Goal: Task Accomplishment & Management: Manage account settings

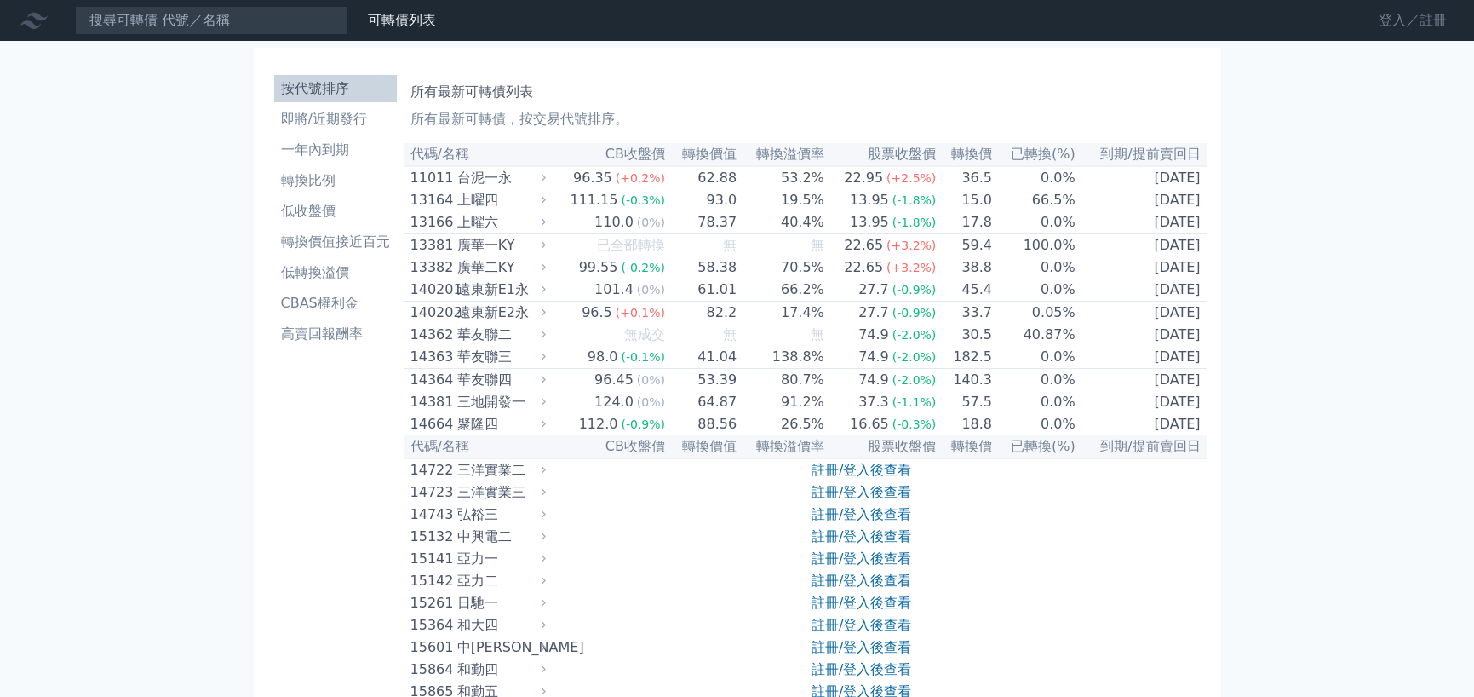
click at [1392, 17] on link "登入／註冊" at bounding box center [1412, 20] width 95 height 27
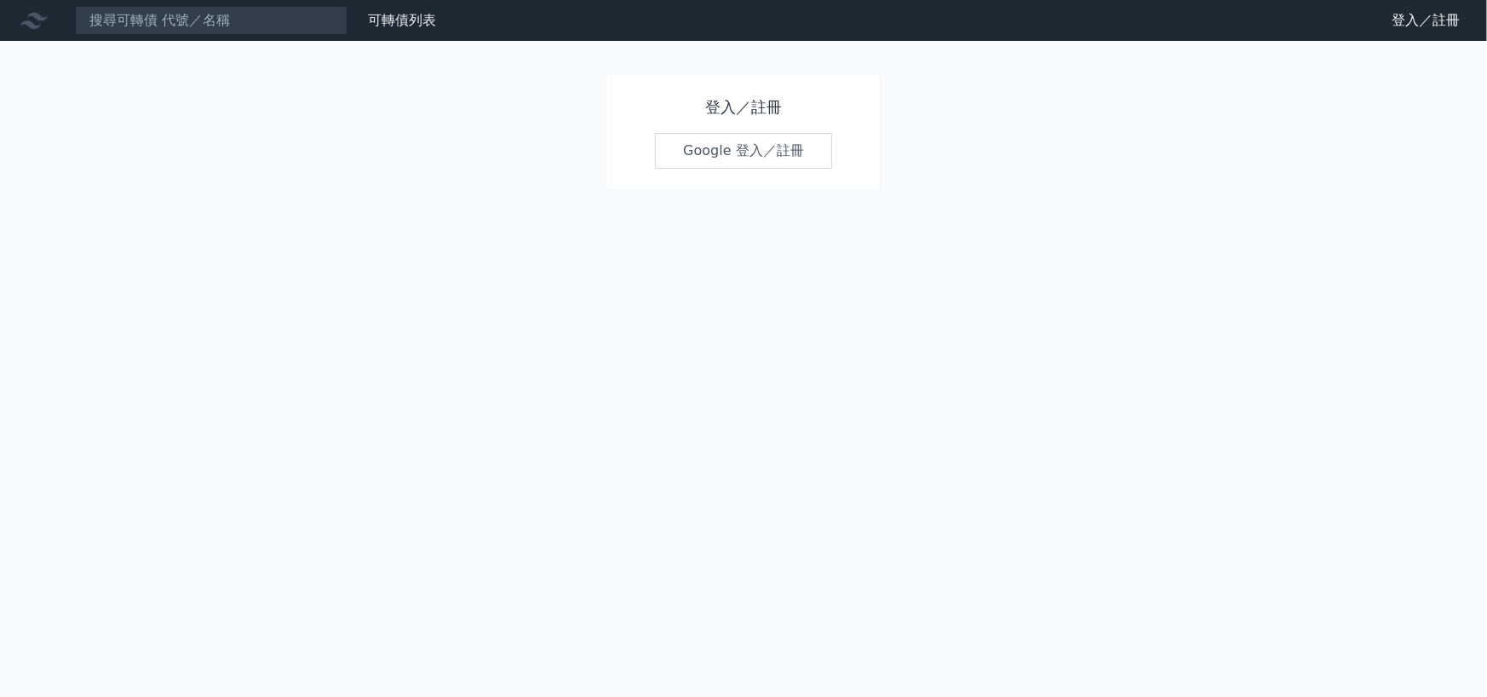
click at [731, 152] on link "Google 登入／註冊" at bounding box center [743, 151] width 177 height 36
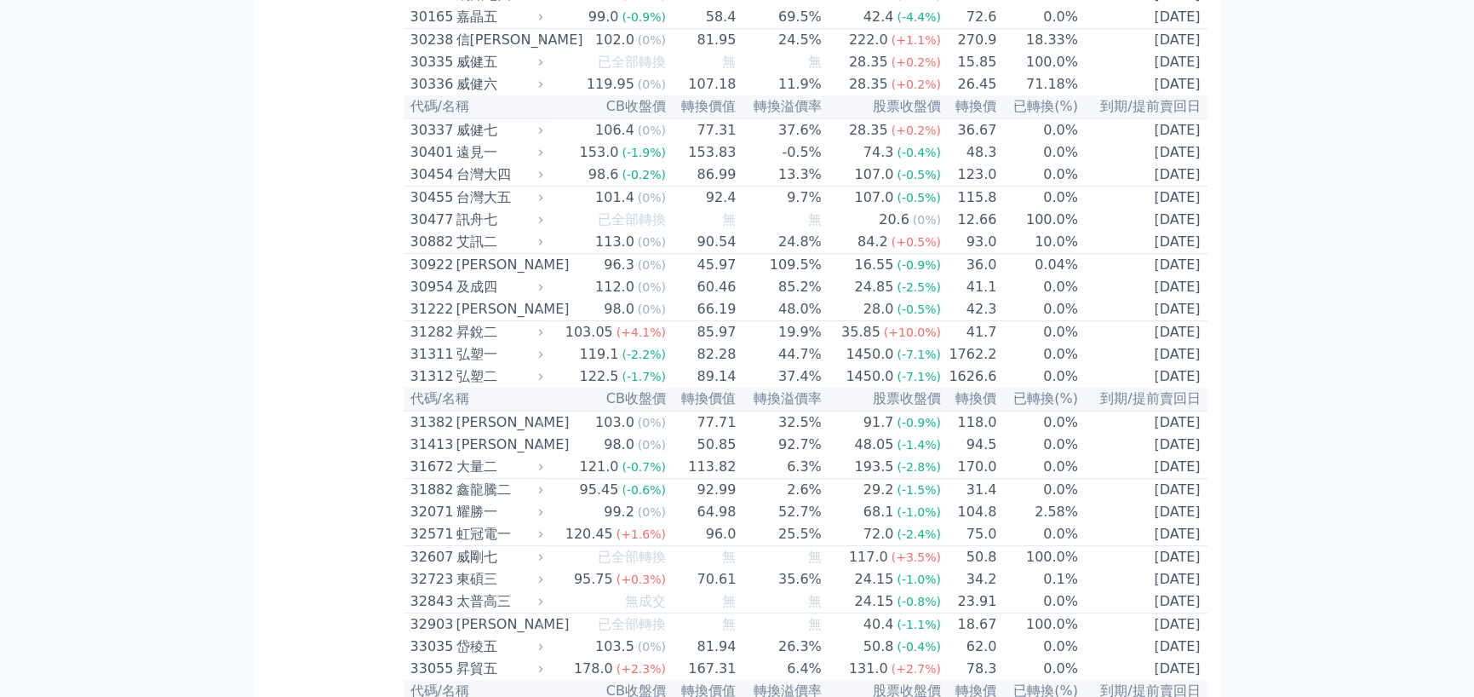
scroll to position [2299, 0]
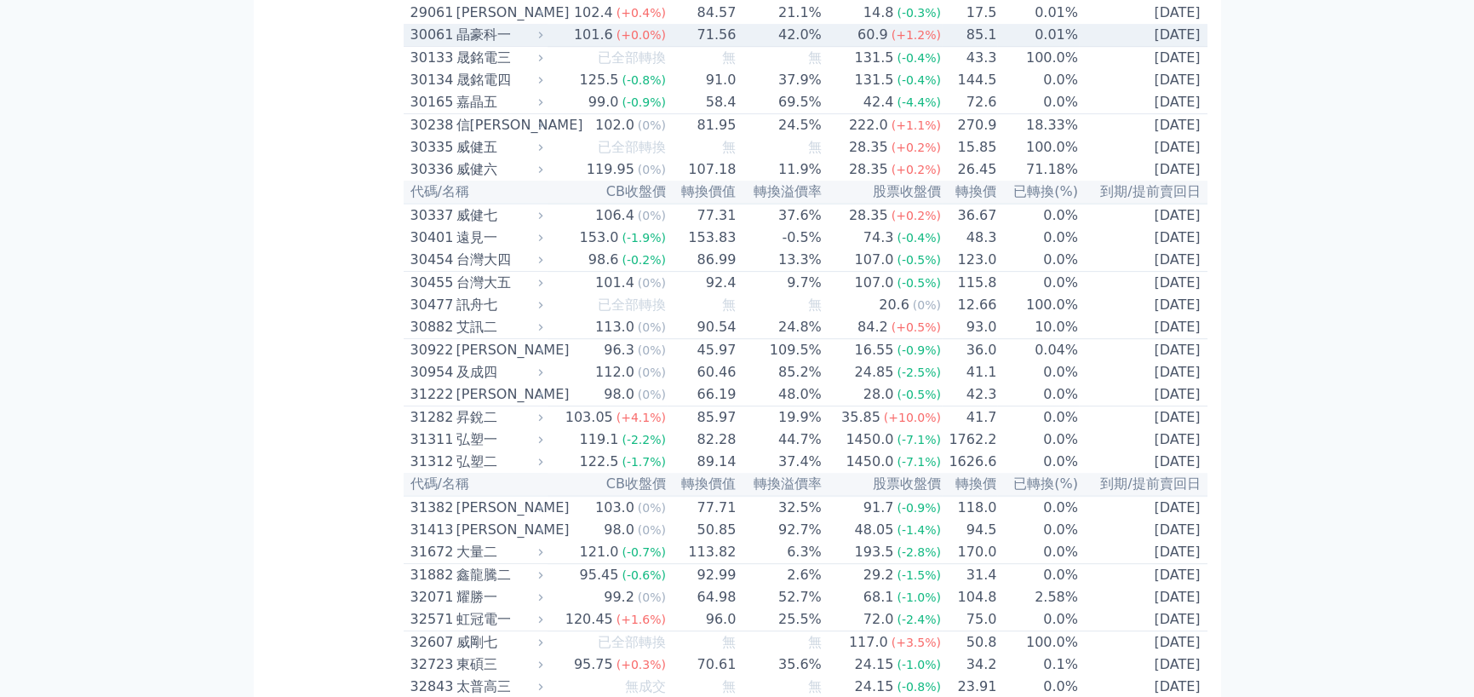
click at [495, 45] on div "晶豪科一" at bounding box center [497, 35] width 83 height 20
